Goal: Task Accomplishment & Management: Complete application form

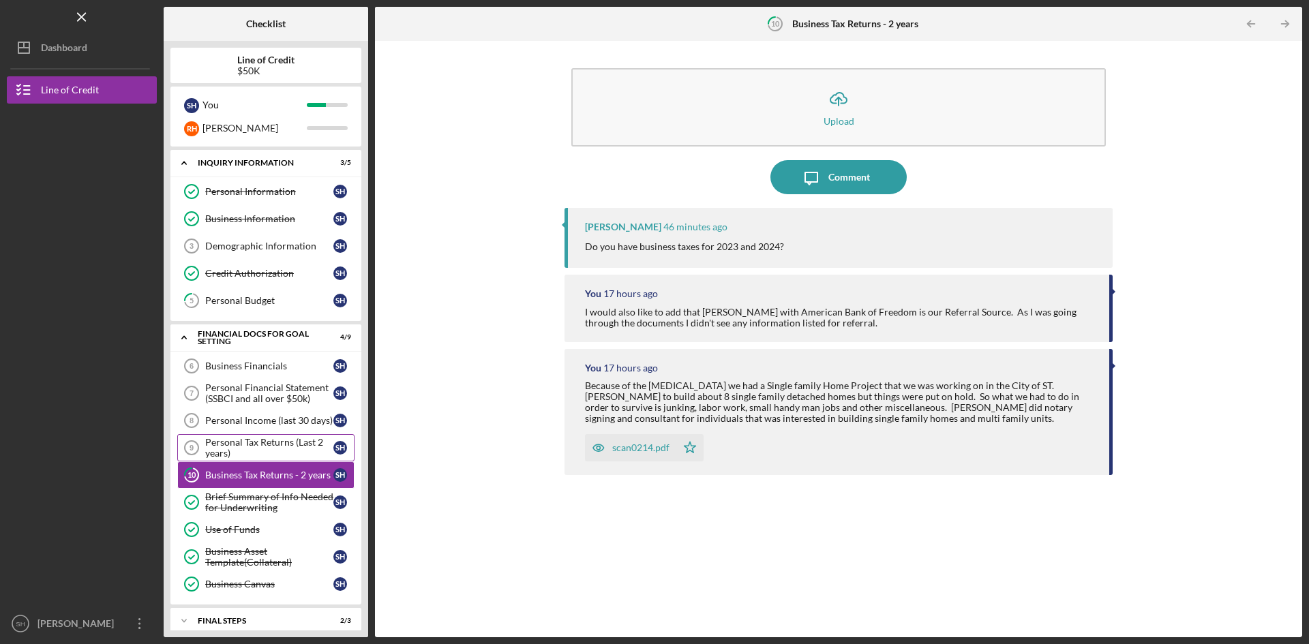
click at [273, 442] on div "Personal Tax Returns (Last 2 years)" at bounding box center [269, 448] width 128 height 22
click at [853, 174] on div "Comment" at bounding box center [849, 177] width 42 height 34
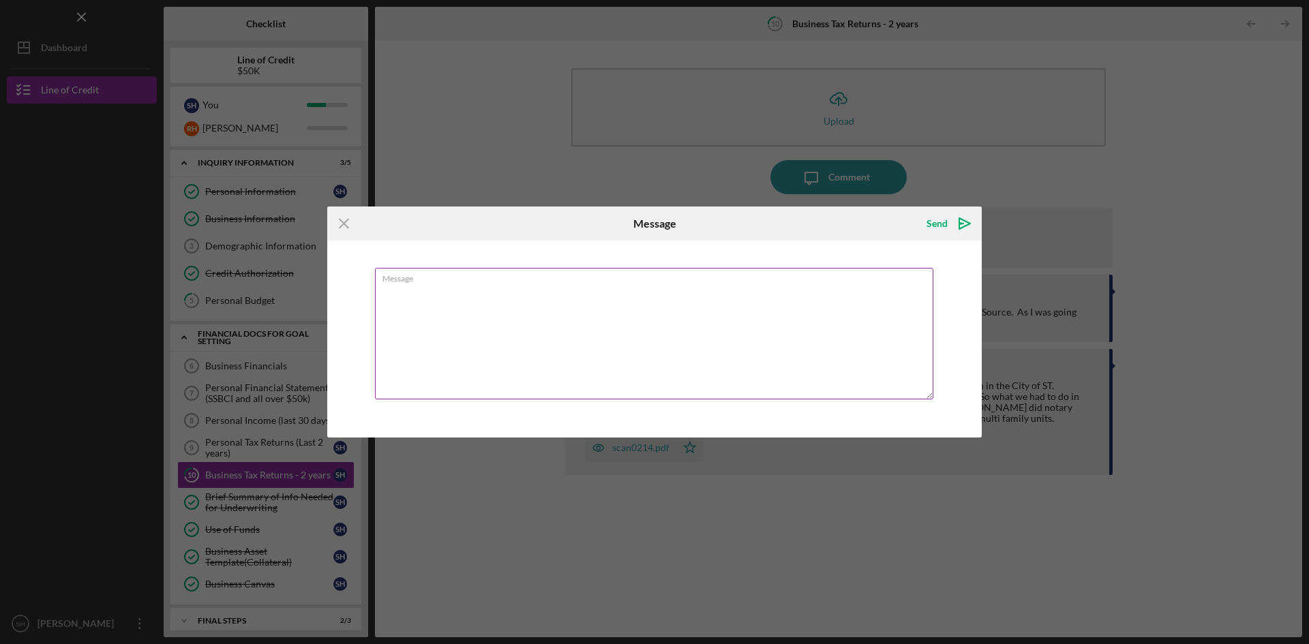
click at [427, 273] on label "Message" at bounding box center [657, 276] width 551 height 15
click at [427, 273] on textarea "Message" at bounding box center [654, 334] width 558 height 132
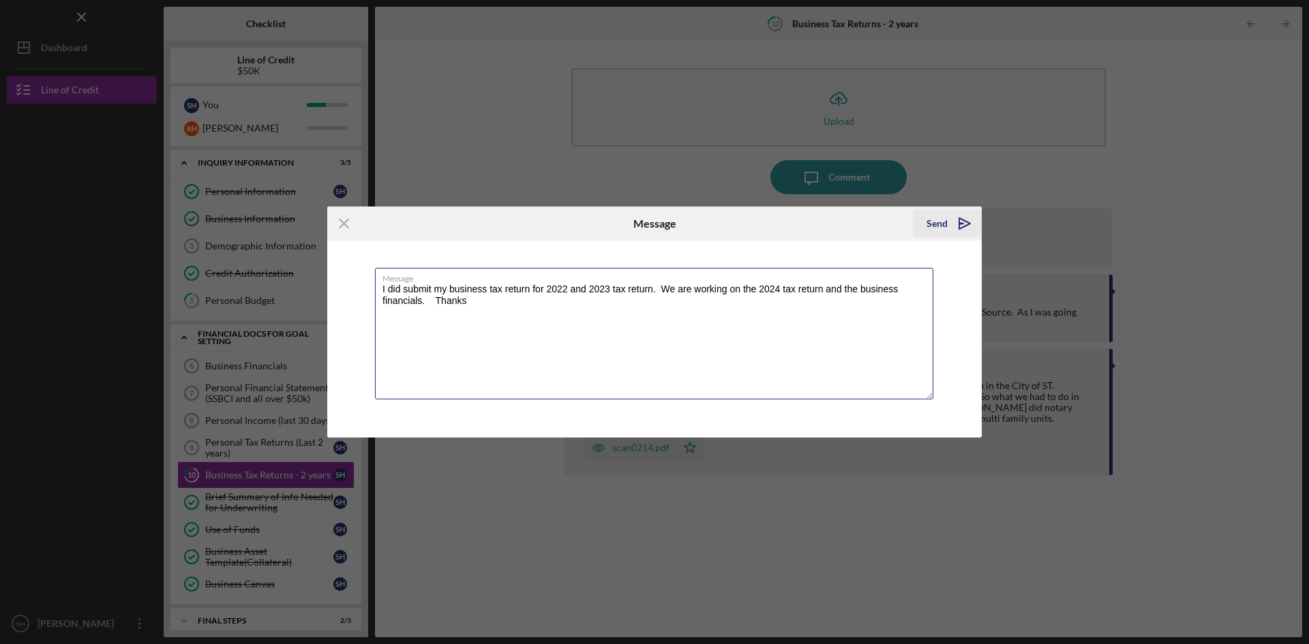
type textarea "I did submit my business tax return for 2022 and 2023 tax return. We are workin…"
click at [930, 224] on div "Send" at bounding box center [936, 223] width 21 height 27
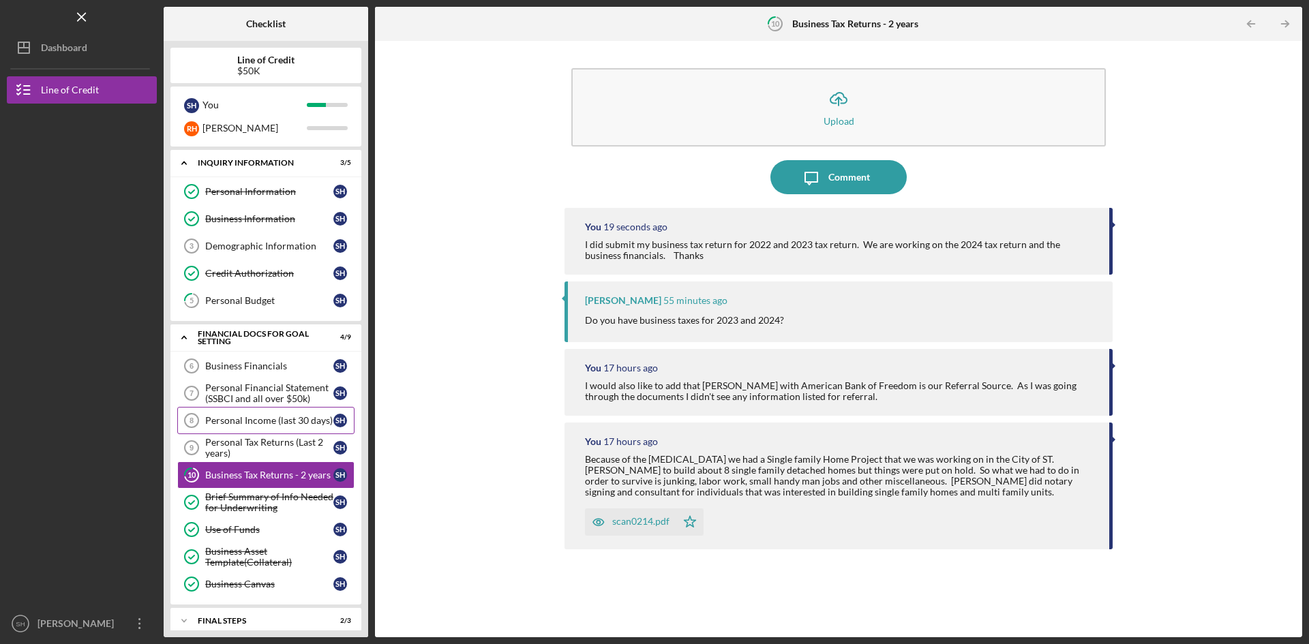
click at [262, 420] on div "Personal Income (last 30 days)" at bounding box center [269, 420] width 128 height 11
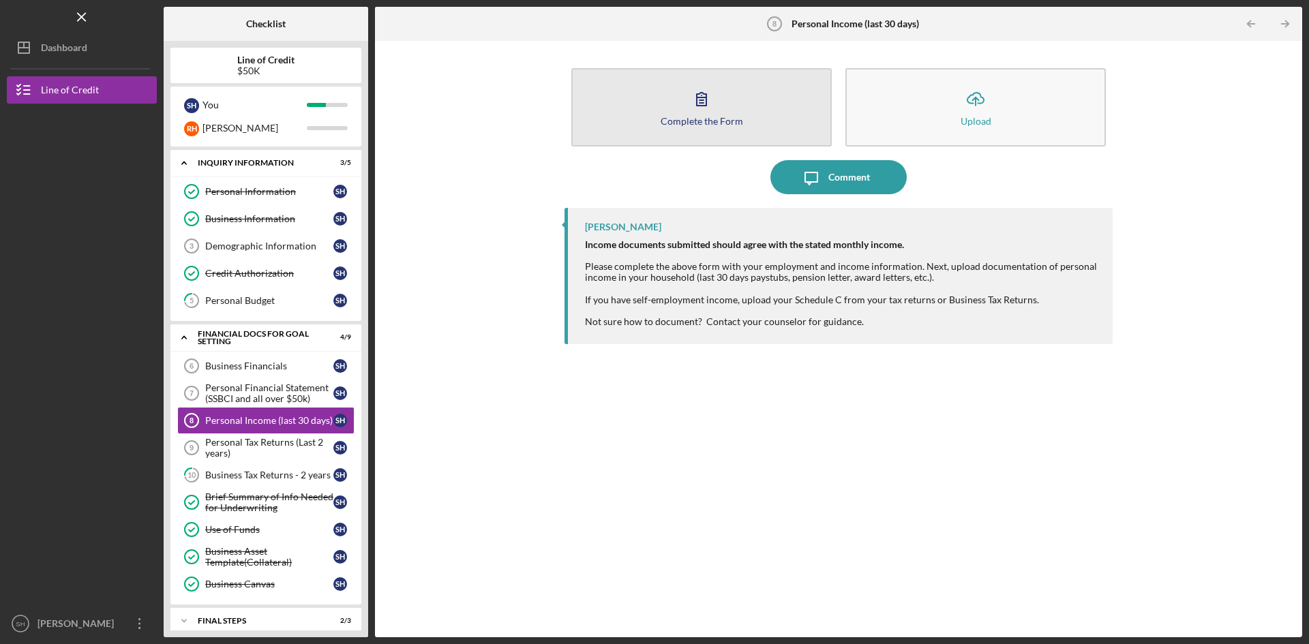
click at [731, 121] on div "Complete the Form" at bounding box center [701, 121] width 82 height 10
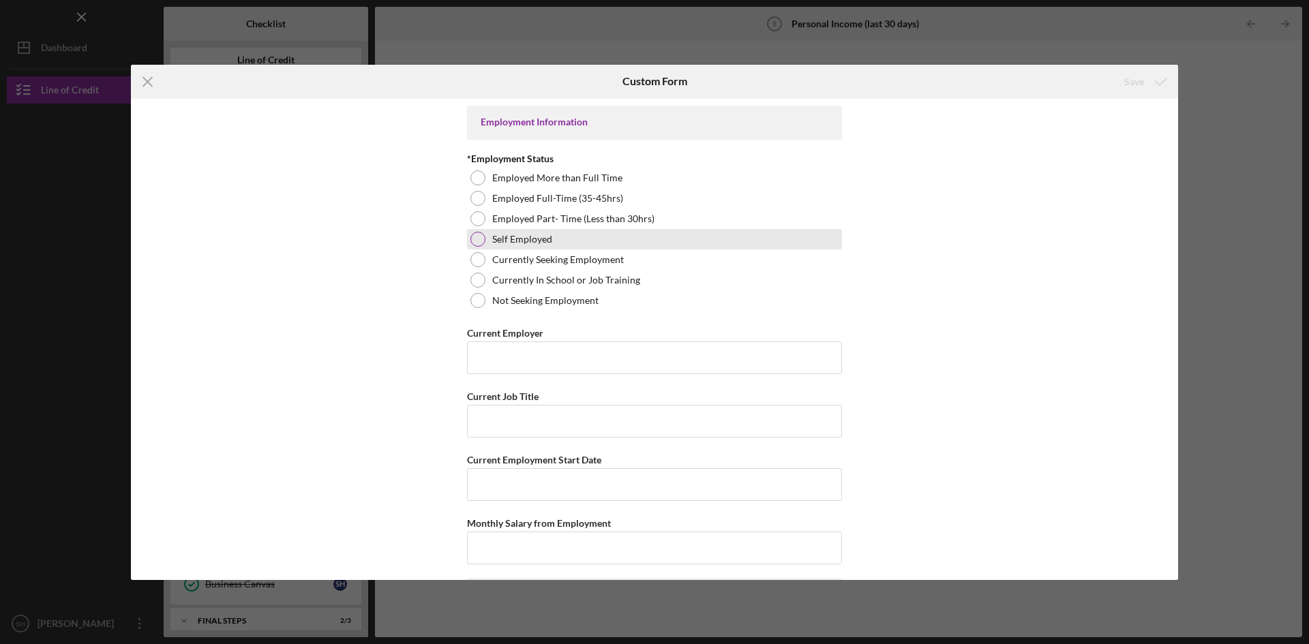
click at [483, 240] on div at bounding box center [477, 239] width 15 height 15
click at [562, 353] on input "Current Employer" at bounding box center [654, 357] width 375 height 33
type input "SHR Builders Inc"
click at [558, 421] on input "Current Job Title" at bounding box center [654, 421] width 375 height 33
type input "President"
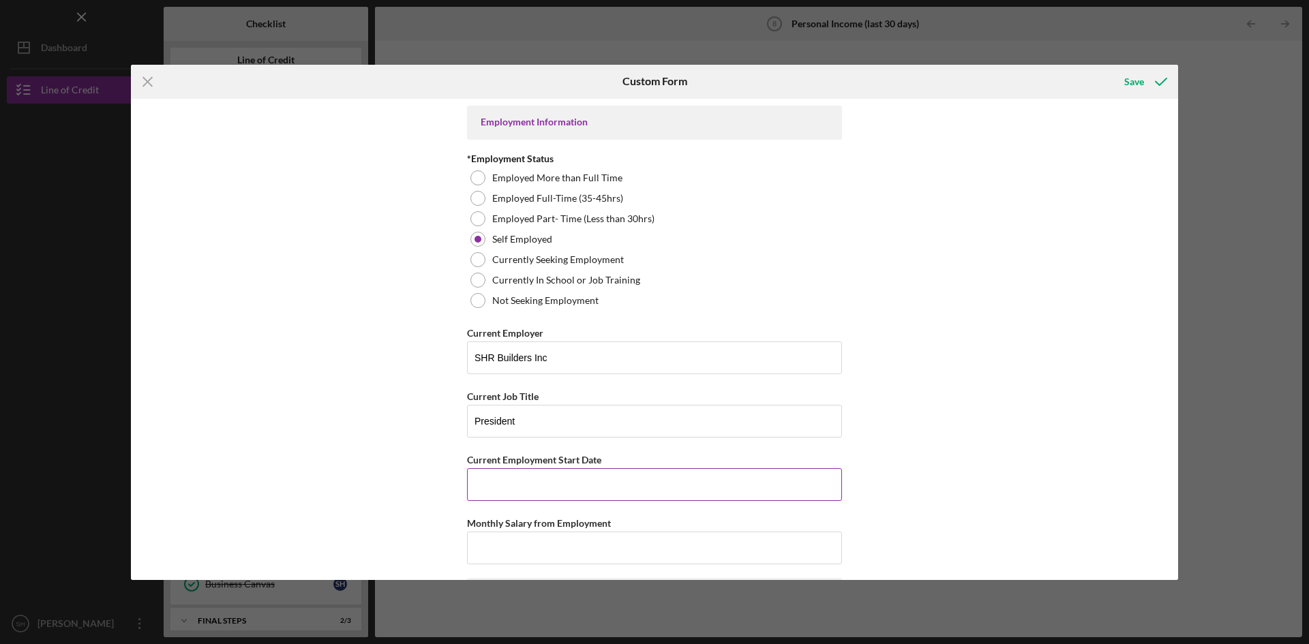
click at [601, 485] on input "Current Employment Start Date" at bounding box center [654, 484] width 375 height 33
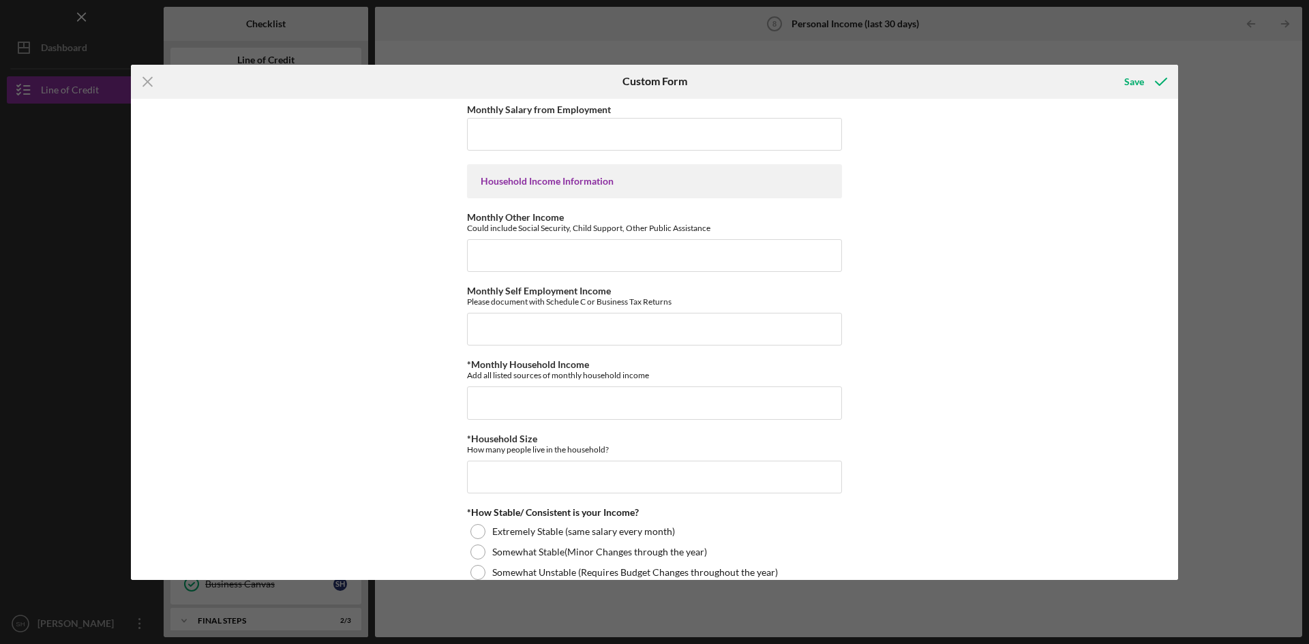
scroll to position [427, 0]
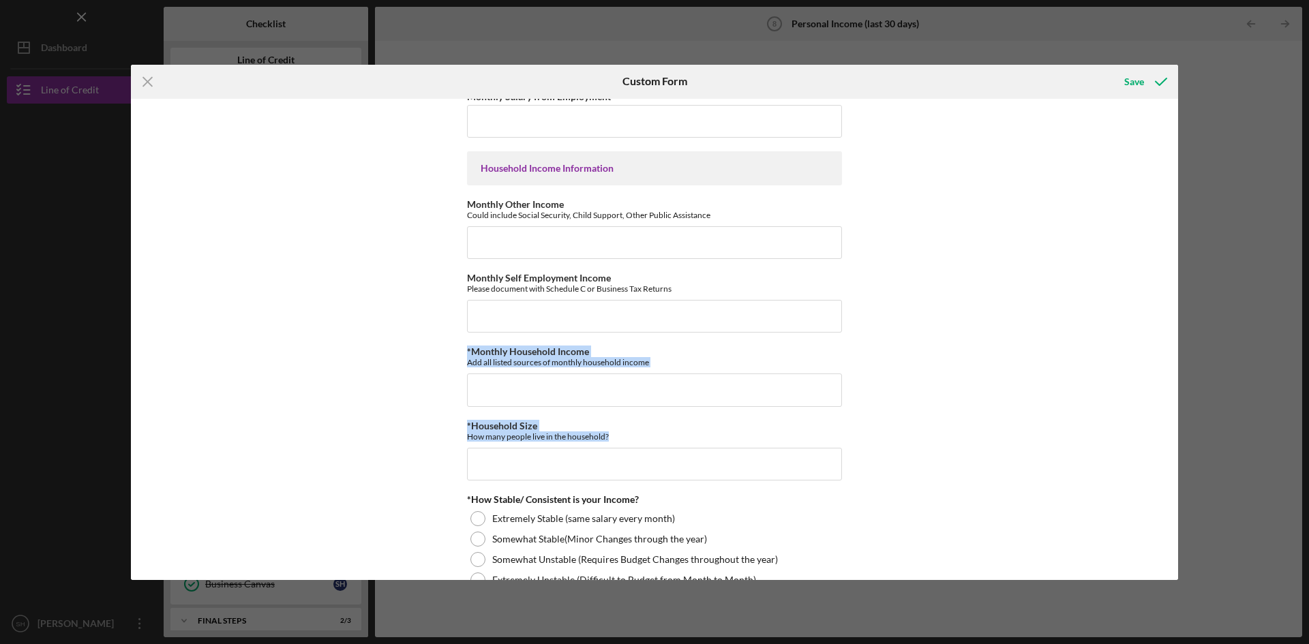
drag, startPoint x: 1178, startPoint y: 324, endPoint x: 1174, endPoint y: 470, distance: 145.2
click at [1174, 470] on div "Icon/Menu Close Custom Form Save Employment Information *Employment Status Empl…" at bounding box center [654, 322] width 1309 height 644
click at [1033, 448] on div "Employment Information *Employment Status Employed More than Full Time Employed…" at bounding box center [654, 339] width 1047 height 481
drag, startPoint x: 1178, startPoint y: 335, endPoint x: 1178, endPoint y: 446, distance: 110.4
click at [1178, 446] on div "Icon/Menu Close Custom Form Save Employment Information *Employment Status Empl…" at bounding box center [654, 322] width 1309 height 644
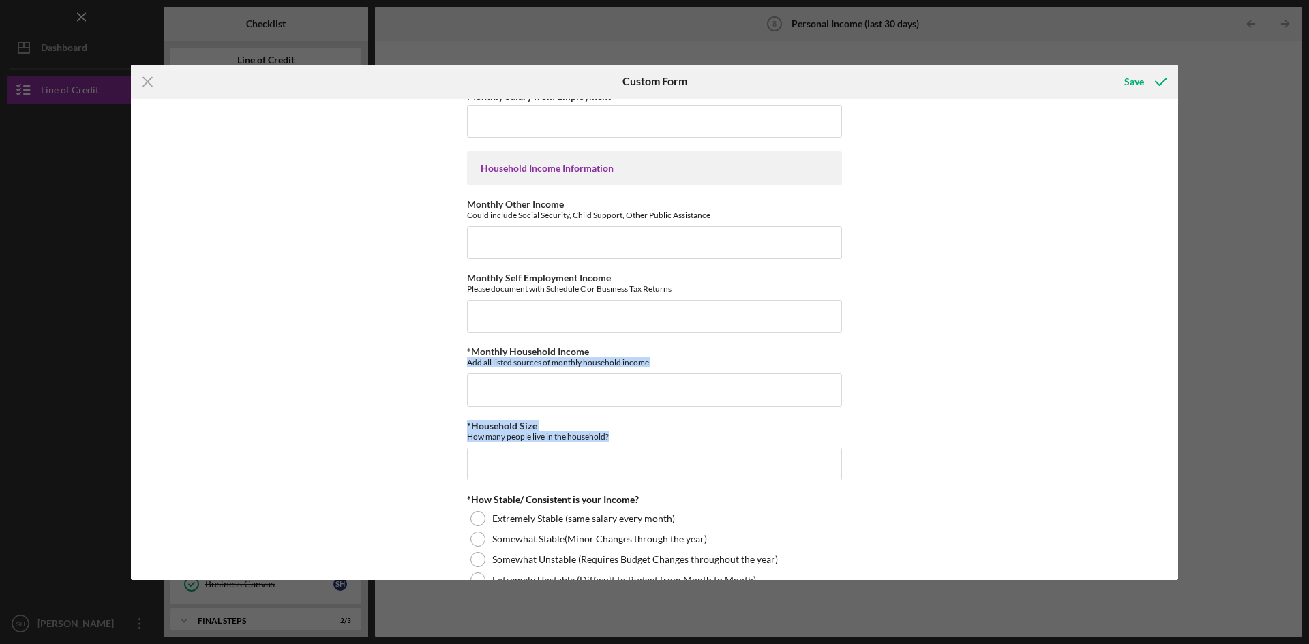
click at [926, 448] on div "Employment Information *Employment Status Employed More than Full Time Employed…" at bounding box center [654, 339] width 1047 height 481
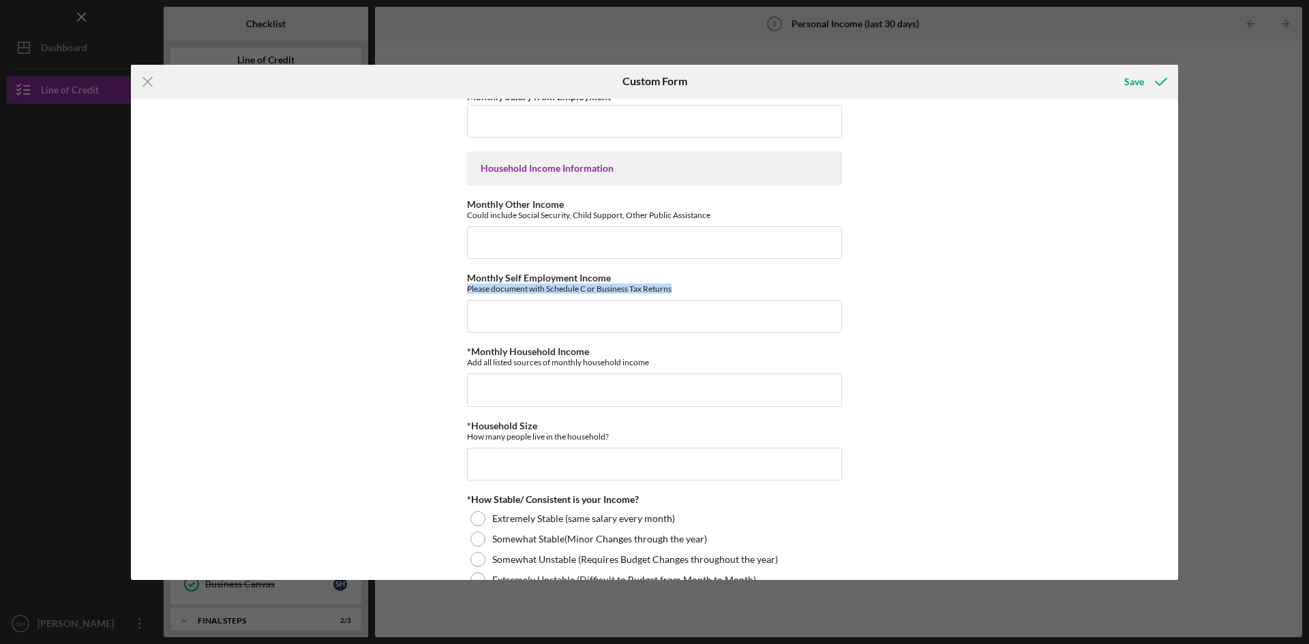
drag, startPoint x: 1178, startPoint y: 284, endPoint x: 1176, endPoint y: 328, distance: 44.3
click at [1176, 328] on div "Icon/Menu Close Custom Form Save Employment Information *Employment Status Empl…" at bounding box center [654, 322] width 1309 height 644
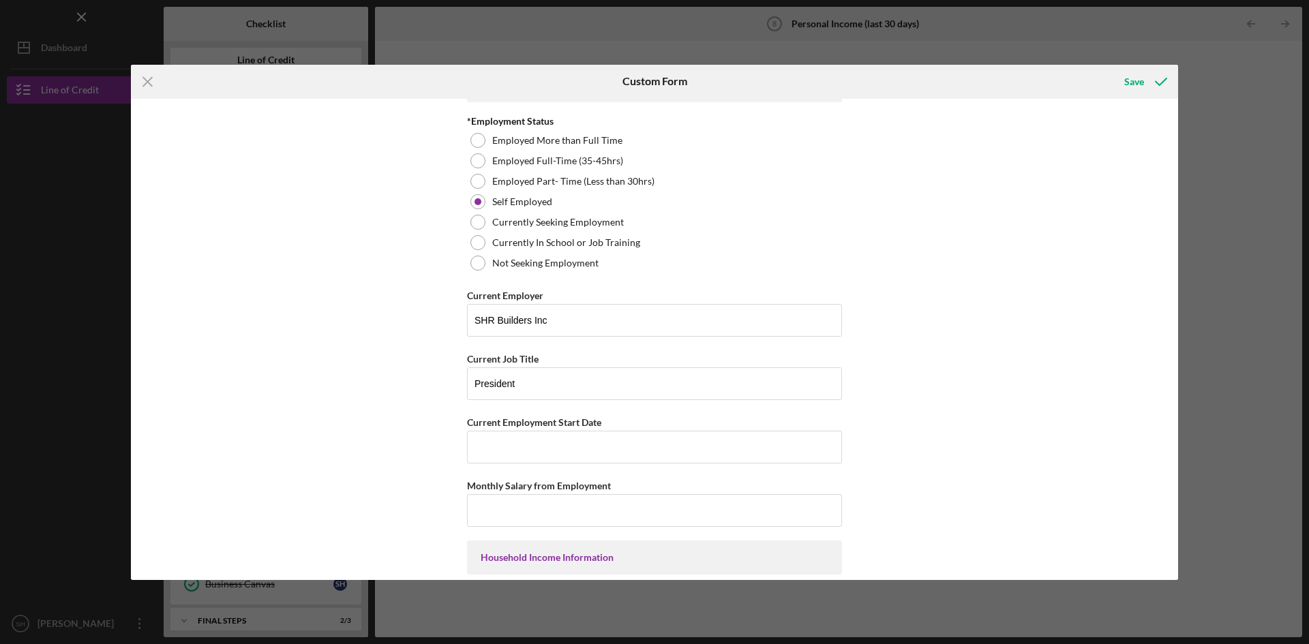
scroll to position [0, 0]
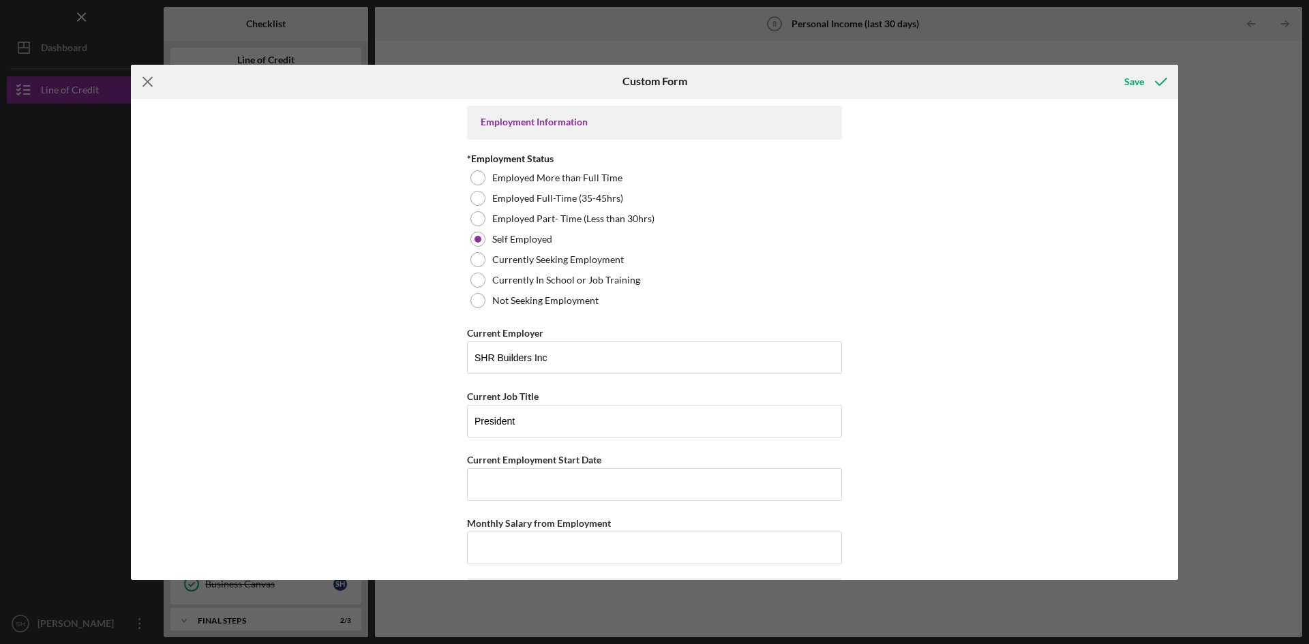
click at [149, 83] on line at bounding box center [147, 81] width 9 height 9
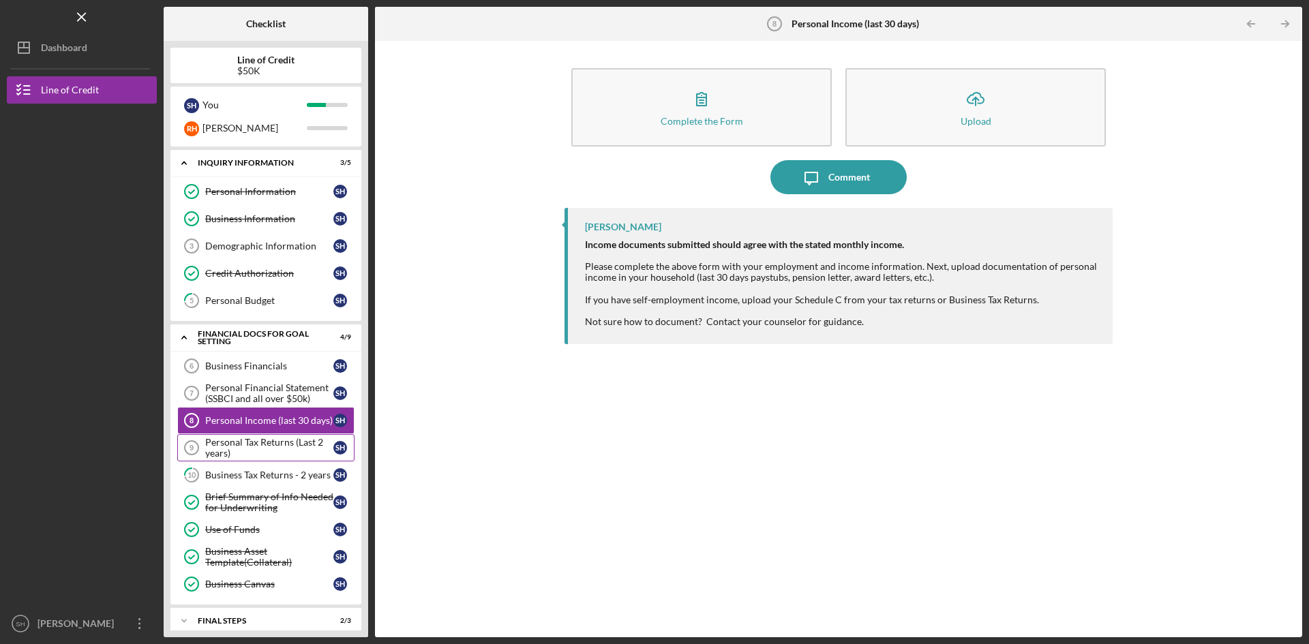
click at [254, 445] on div "Personal Tax Returns (Last 2 years)" at bounding box center [269, 448] width 128 height 22
